Goal: Book appointment/travel/reservation

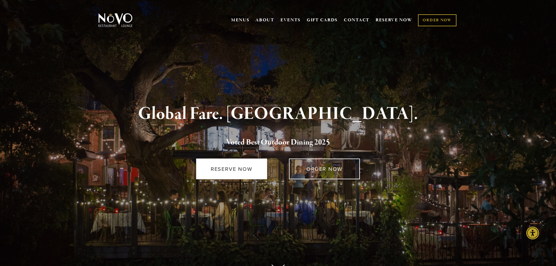
click at [231, 169] on link "RESERVE NOW" at bounding box center [231, 169] width 71 height 21
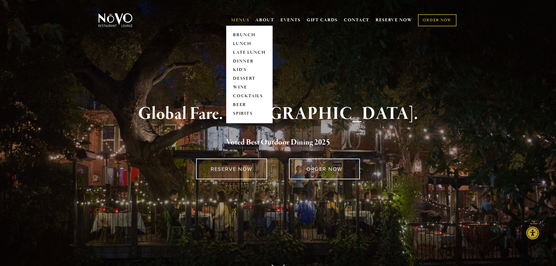
click at [238, 20] on link "MENUS" at bounding box center [240, 20] width 18 height 6
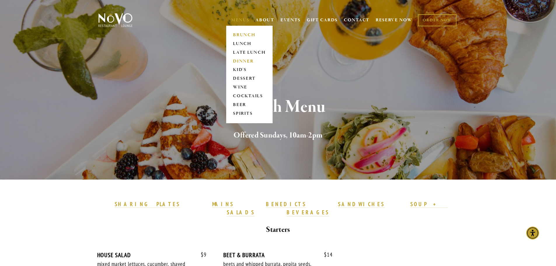
click at [238, 60] on link "DINNER" at bounding box center [249, 61] width 36 height 9
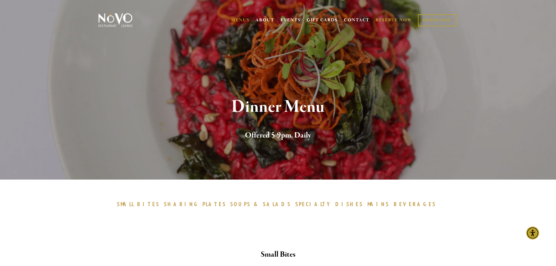
click at [389, 18] on link "RESERVE NOW" at bounding box center [394, 20] width 37 height 11
